Goal: Task Accomplishment & Management: Use online tool/utility

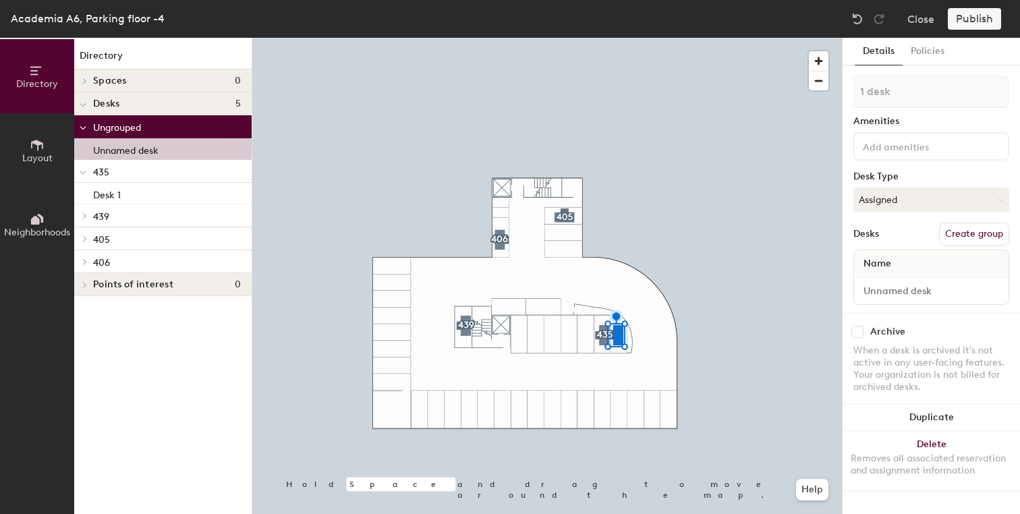
click at [959, 232] on button "Create group" at bounding box center [974, 234] width 70 height 23
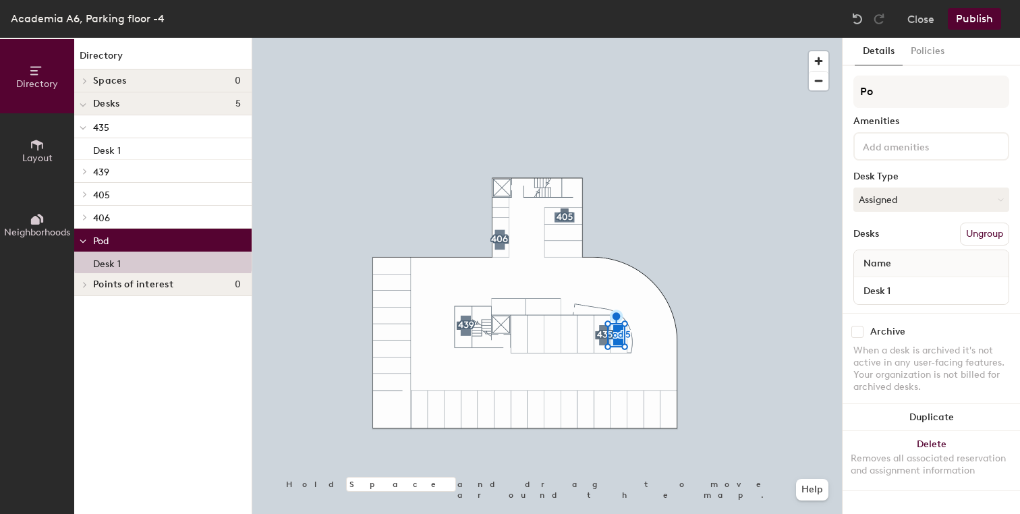
type input "P"
type input "436"
click at [957, 196] on button "Assigned" at bounding box center [932, 200] width 156 height 24
click at [882, 277] on div "Hoteled" at bounding box center [921, 282] width 135 height 20
click at [600, 38] on div at bounding box center [547, 38] width 590 height 0
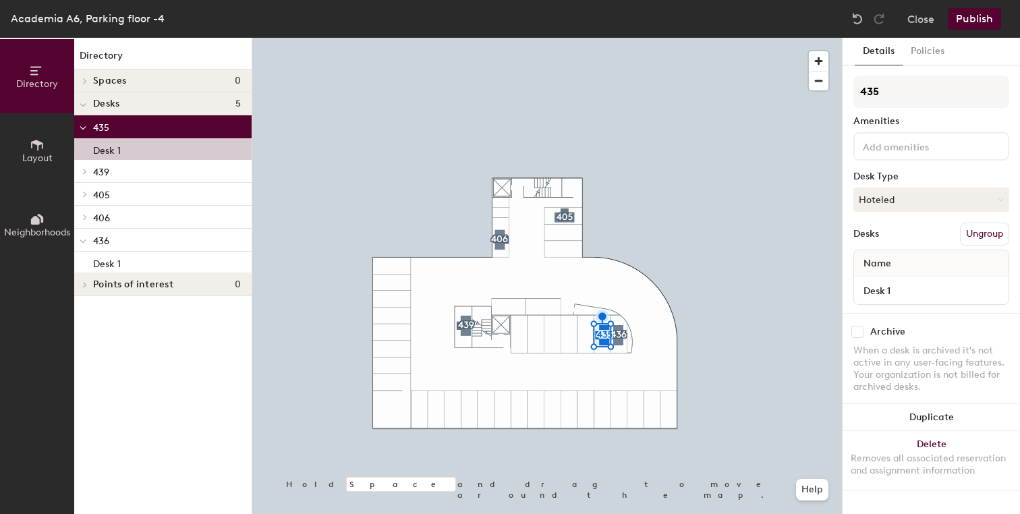
click at [619, 38] on div at bounding box center [547, 38] width 590 height 0
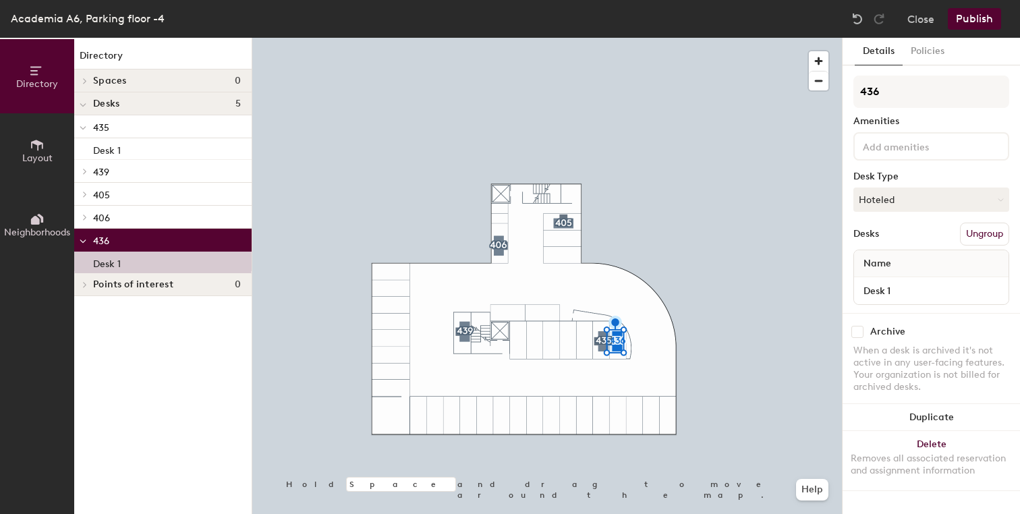
click at [974, 23] on button "Publish" at bounding box center [974, 19] width 53 height 22
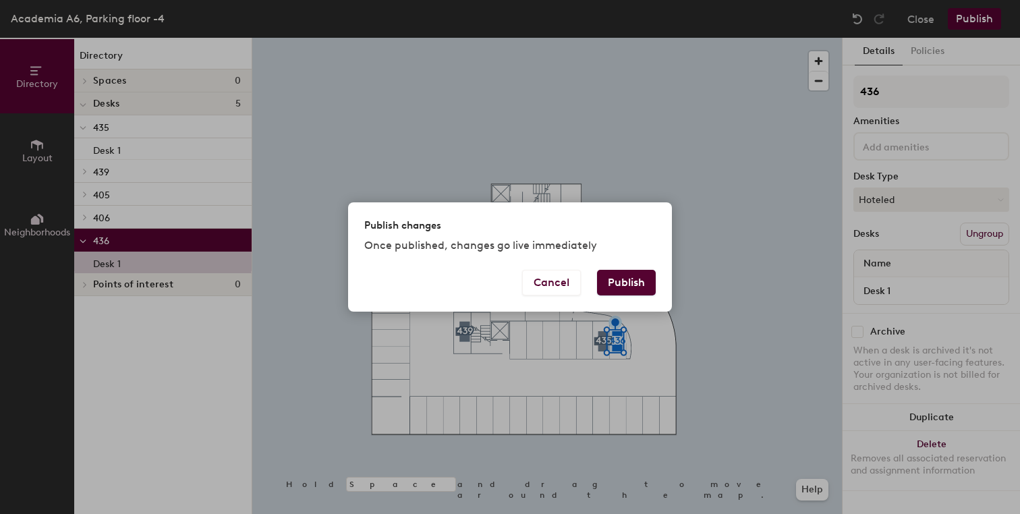
click at [630, 277] on button "Publish" at bounding box center [626, 283] width 59 height 26
